Goal: Transaction & Acquisition: Purchase product/service

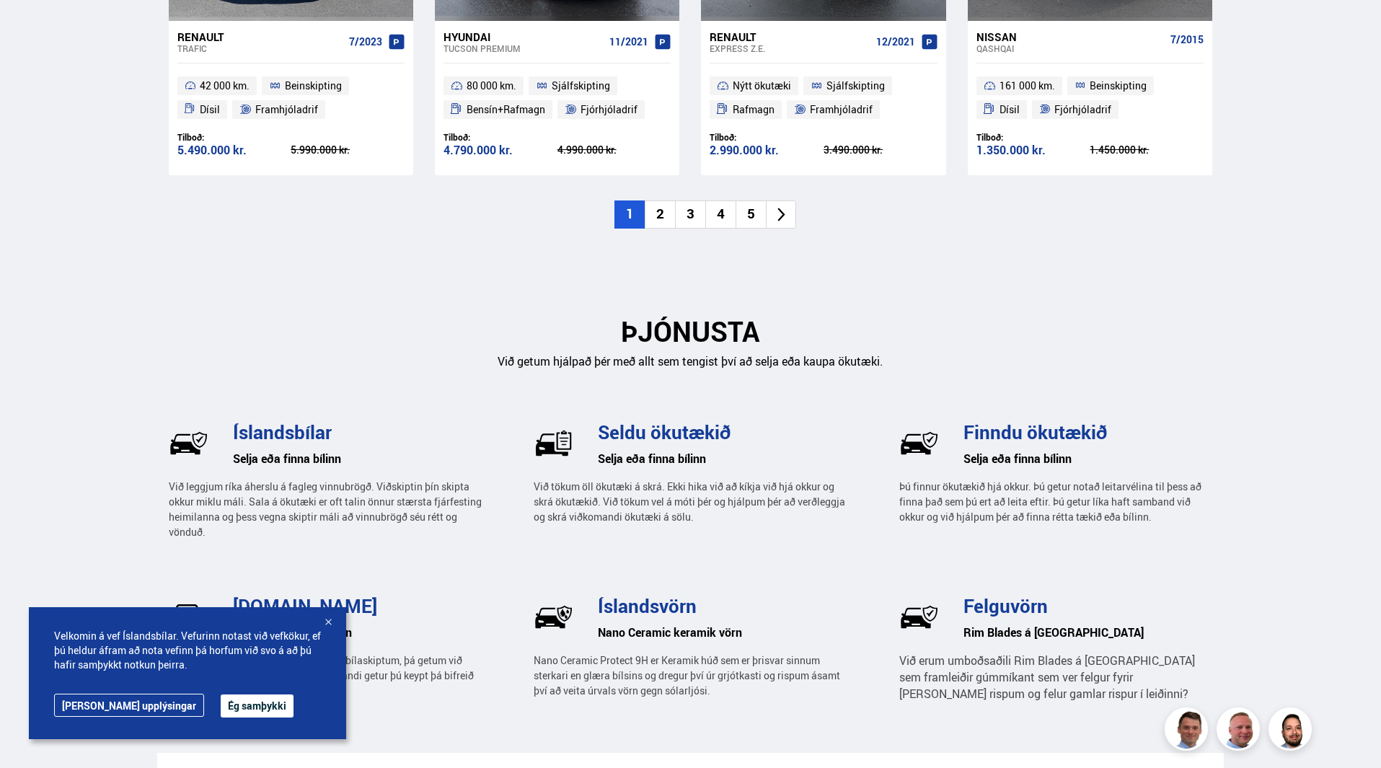
scroll to position [1802, 0]
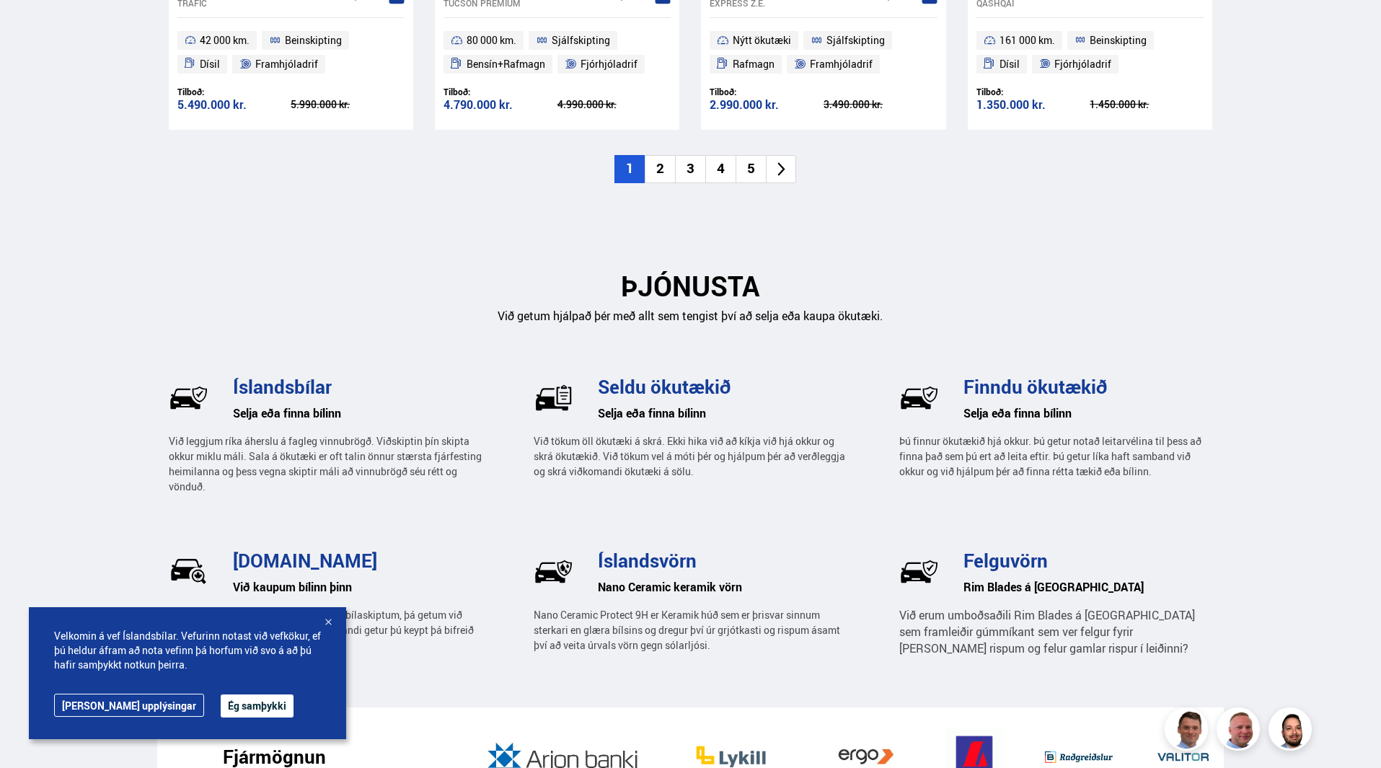
click at [777, 167] on icon at bounding box center [781, 169] width 17 height 17
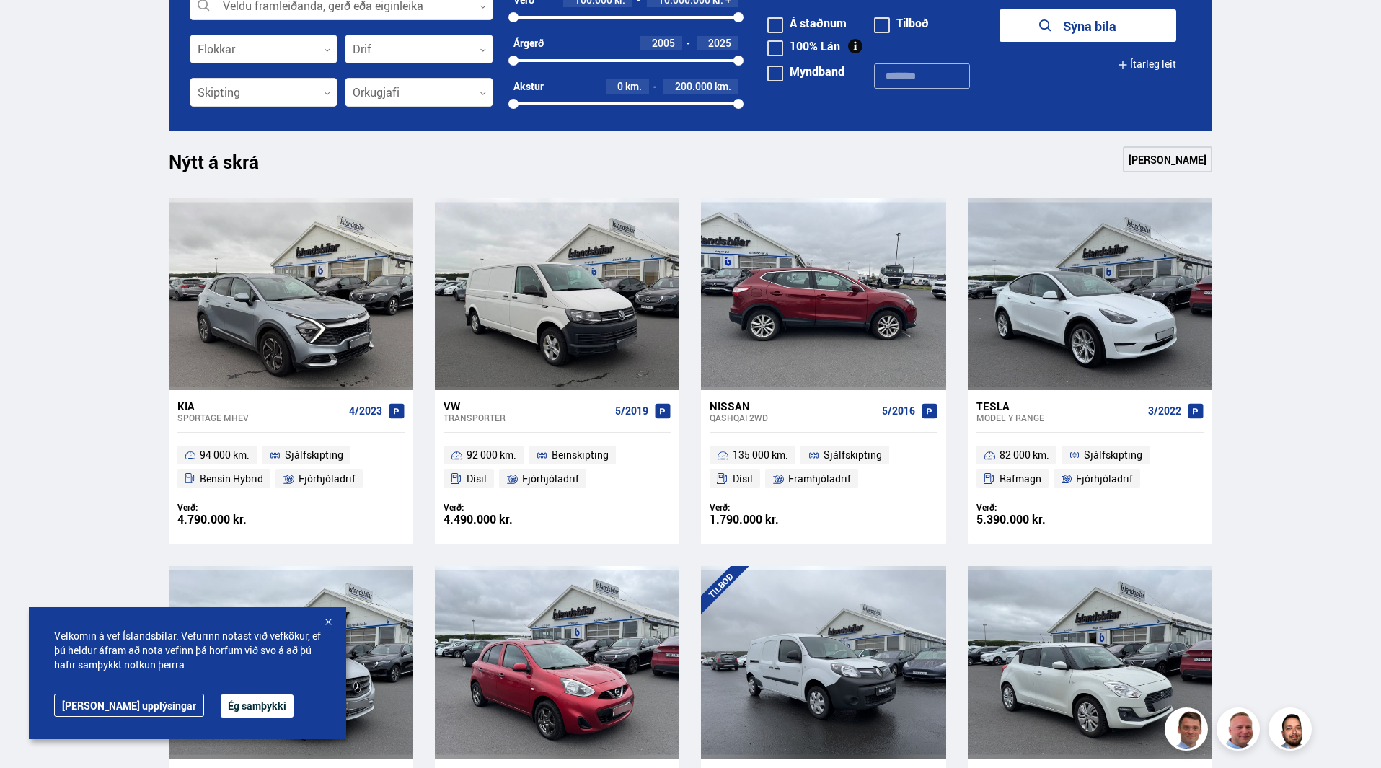
scroll to position [505, 0]
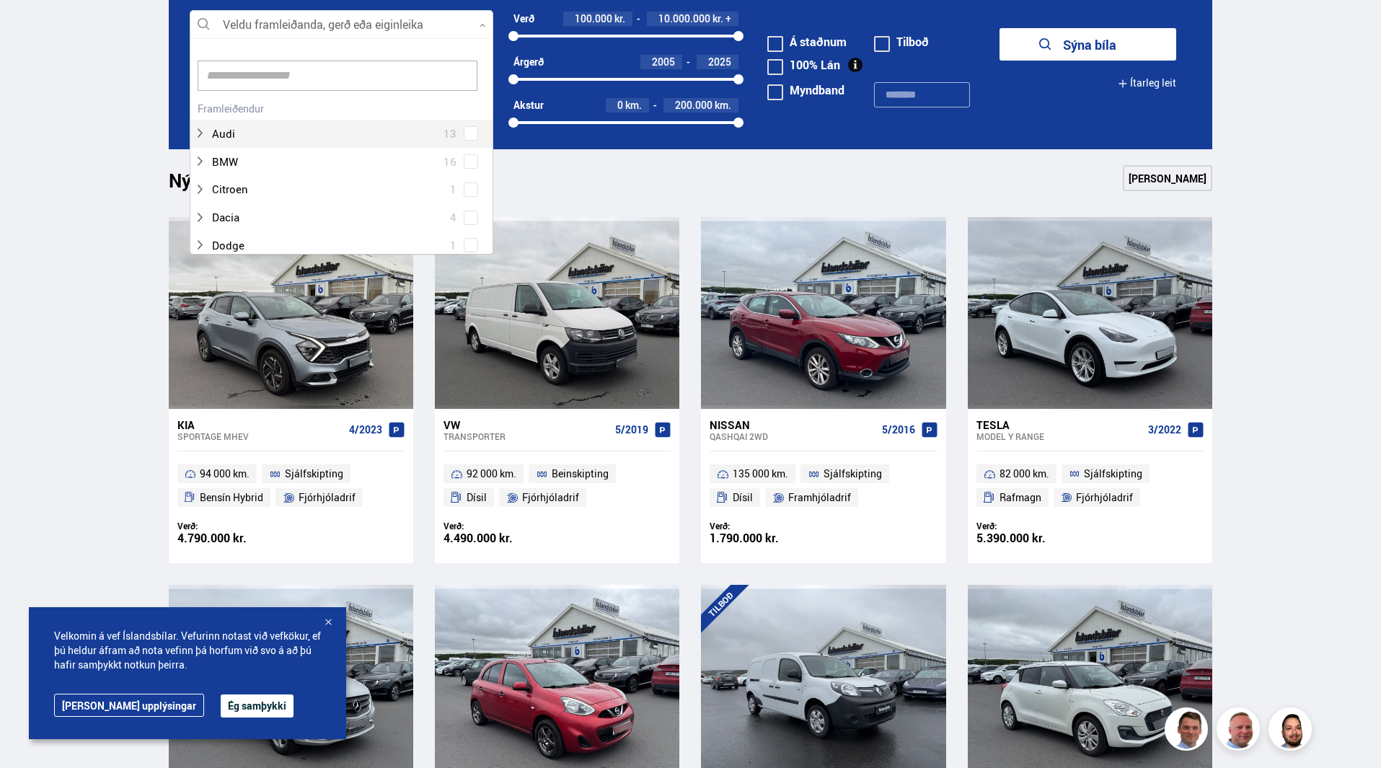
click at [479, 25] on div at bounding box center [342, 25] width 304 height 29
click at [248, 209] on div at bounding box center [327, 208] width 266 height 21
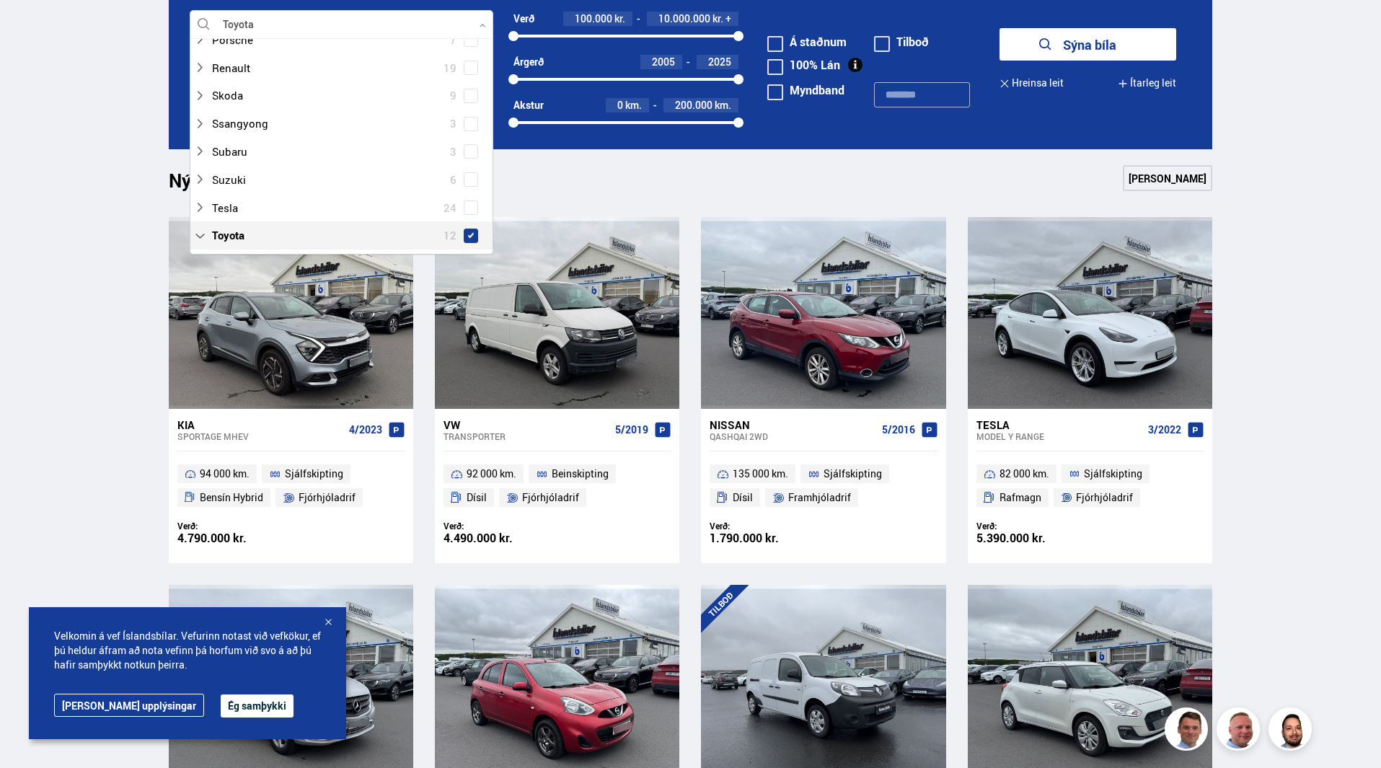
scroll to position [821, 0]
click at [469, 208] on span at bounding box center [471, 208] width 6 height 6
click at [471, 235] on span at bounding box center [471, 234] width 12 height 1
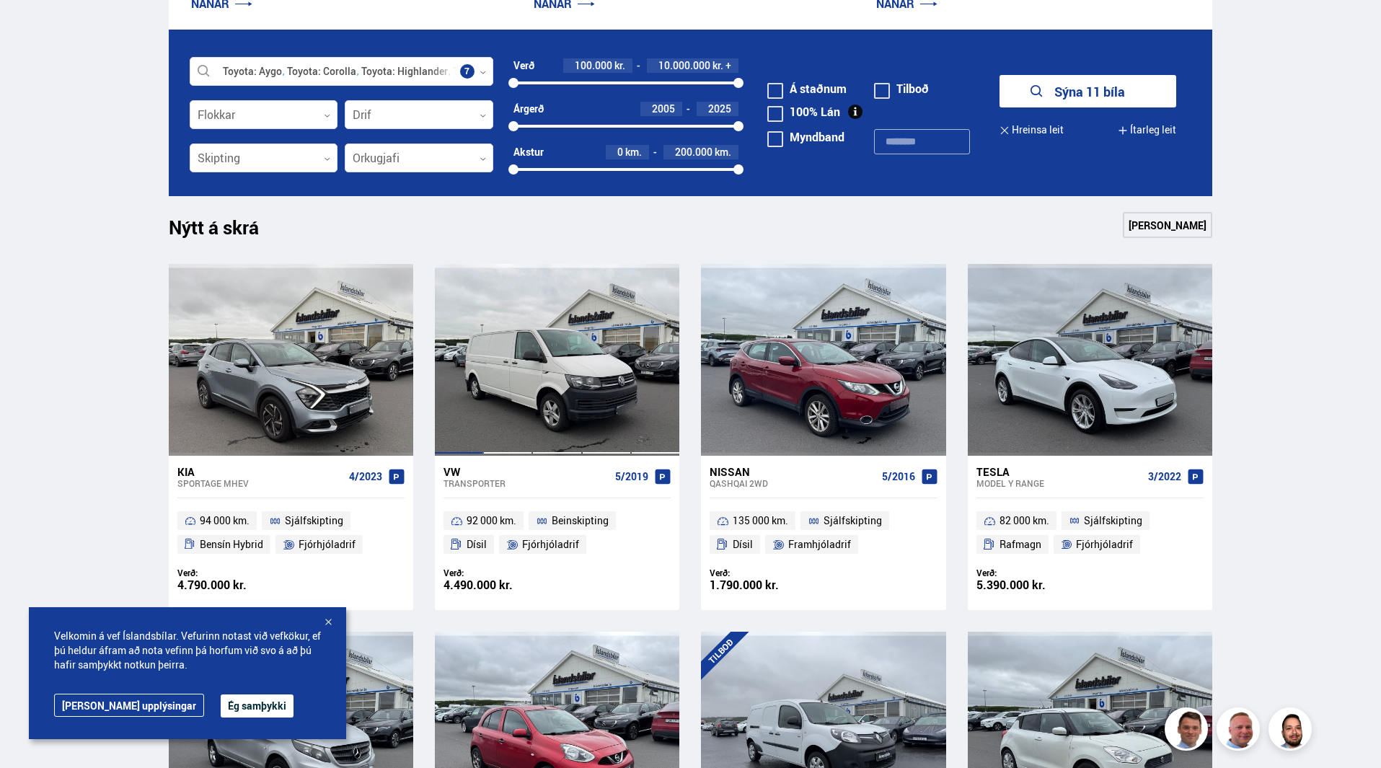
scroll to position [433, 0]
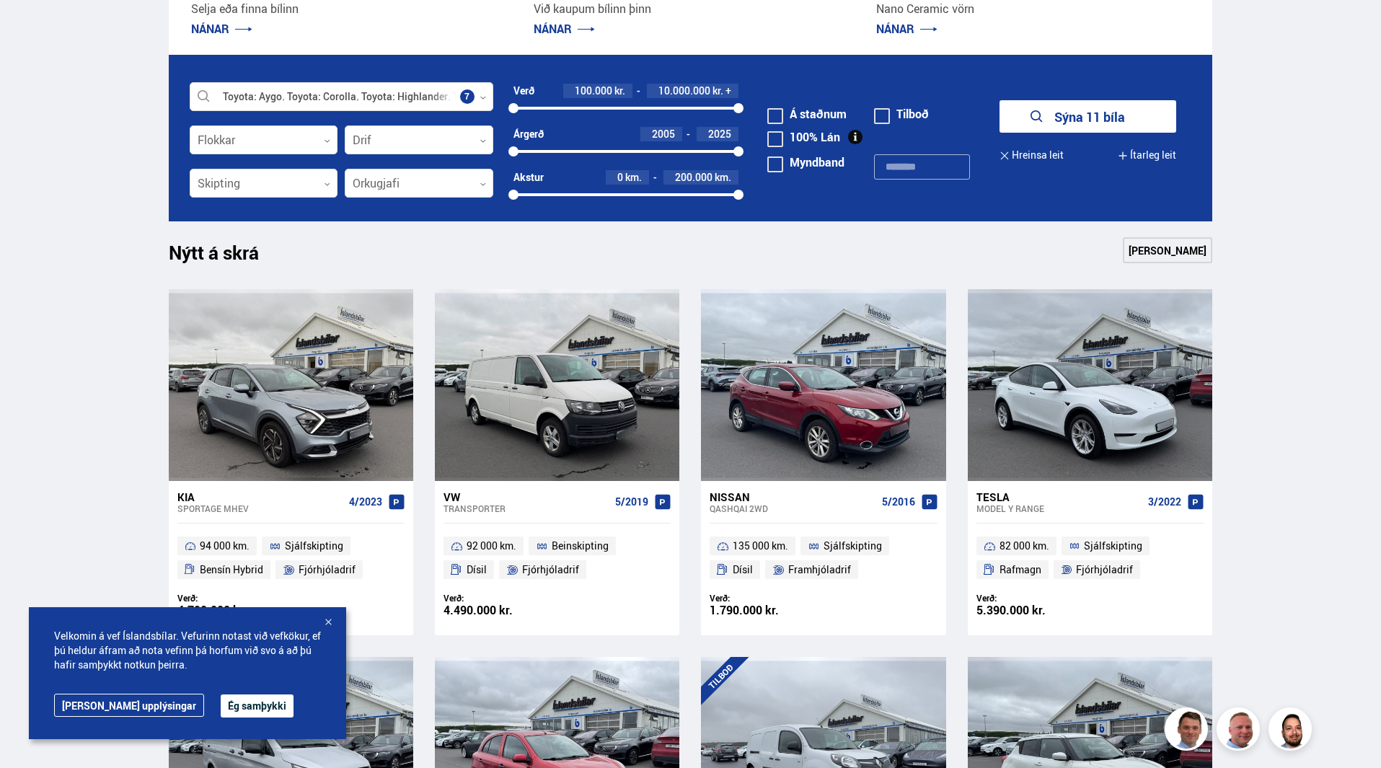
click at [1084, 118] on button "Sýna 11 bíla" at bounding box center [1087, 116] width 177 height 32
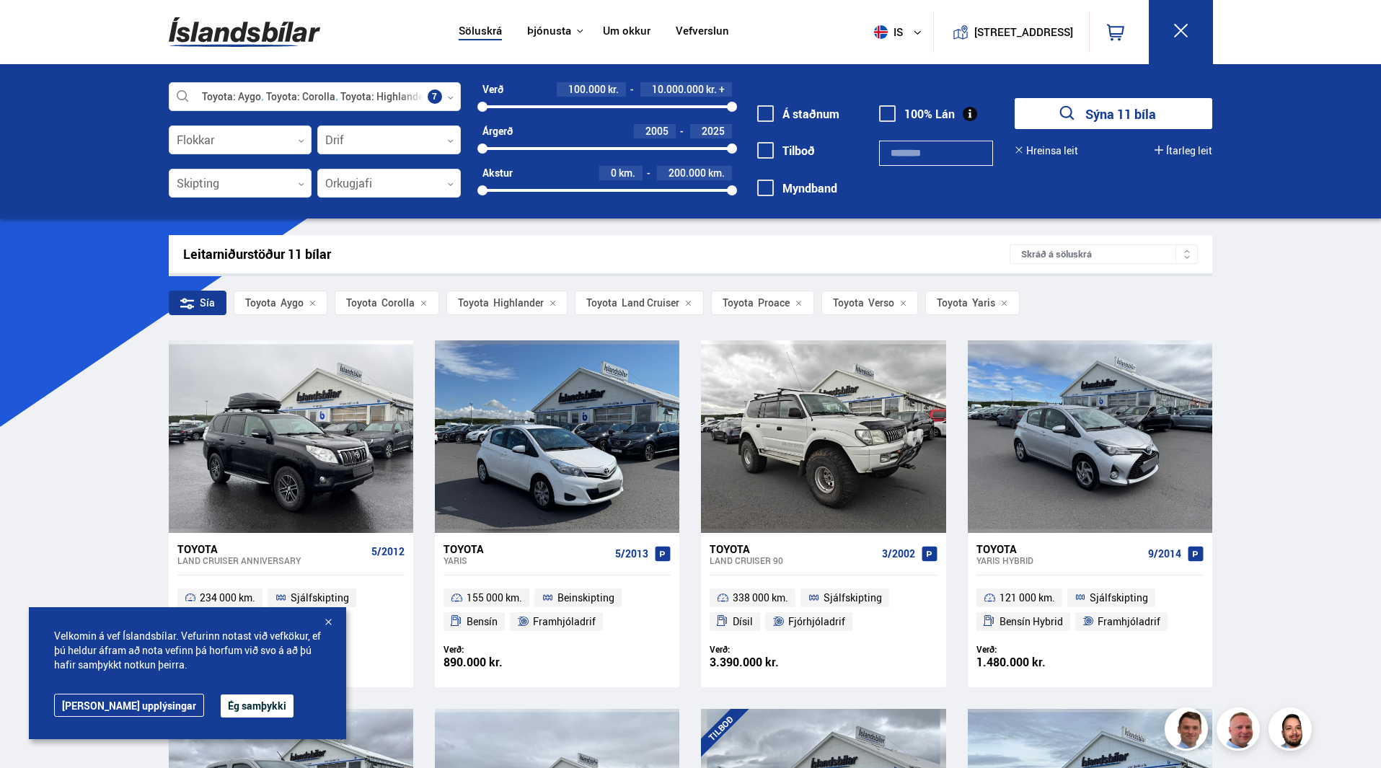
click at [329, 621] on div at bounding box center [328, 623] width 14 height 14
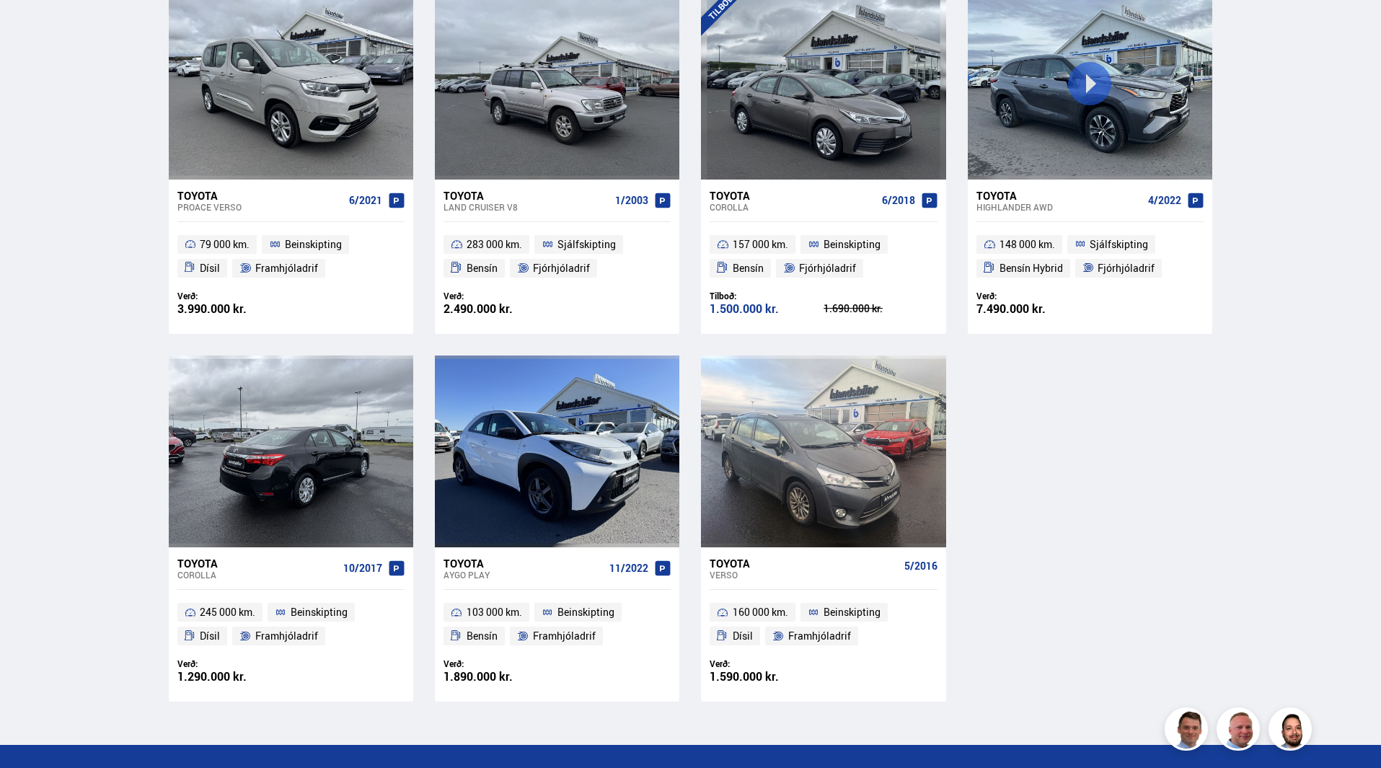
scroll to position [793, 0]
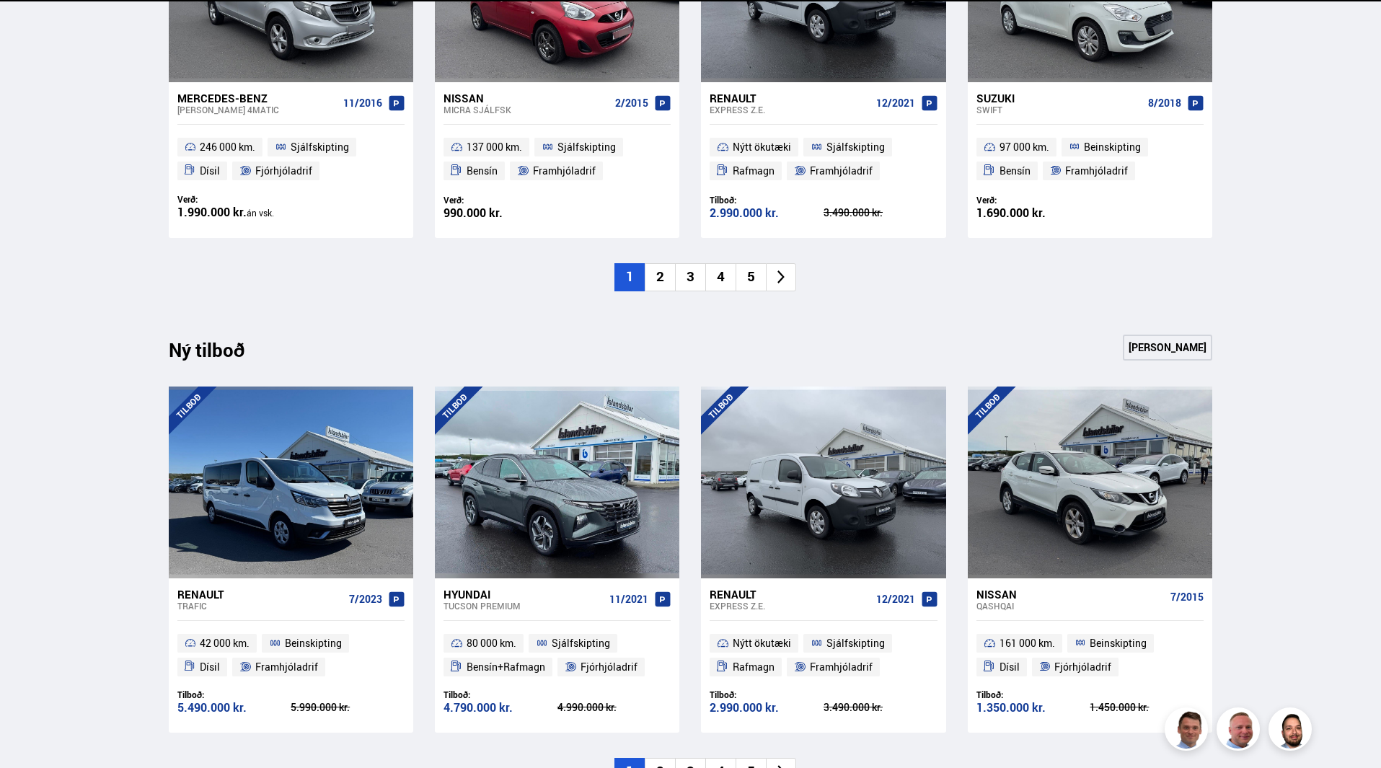
scroll to position [278, 0]
